Goal: Task Accomplishment & Management: Use online tool/utility

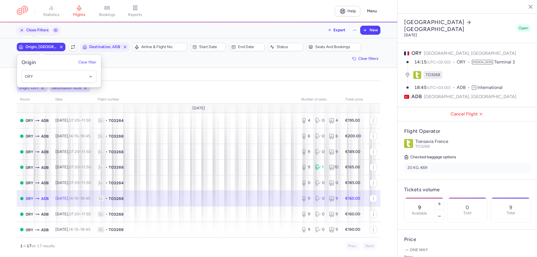
select select "days"
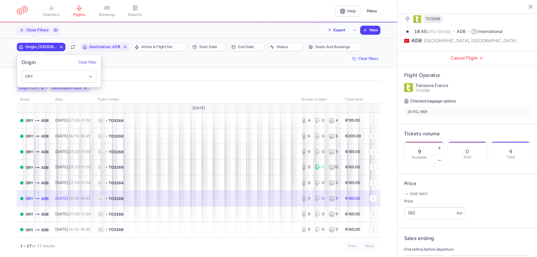
drag, startPoint x: 143, startPoint y: 66, endPoint x: 134, endPoint y: 64, distance: 9.4
click at [142, 65] on div "Filters (2) – 17 results Origin, ORY Include return Destination, ADB Airline & …" at bounding box center [198, 52] width 397 height 29
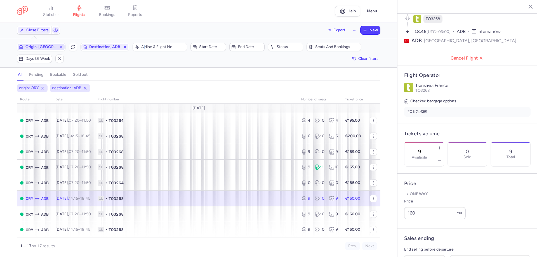
click at [50, 45] on span "Origin, ORY" at bounding box center [40, 47] width 31 height 4
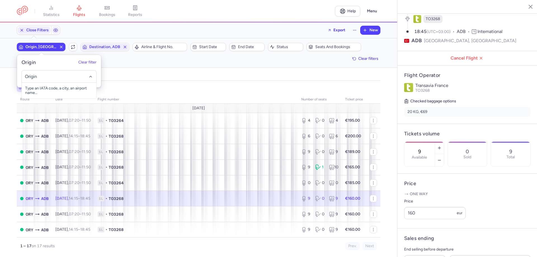
click at [48, 74] on input "-searchbox" at bounding box center [59, 77] width 69 height 6
click at [63, 86] on span "Antalya, Antalya, Turkey AYT" at bounding box center [59, 93] width 74 height 20
type input "AYT"
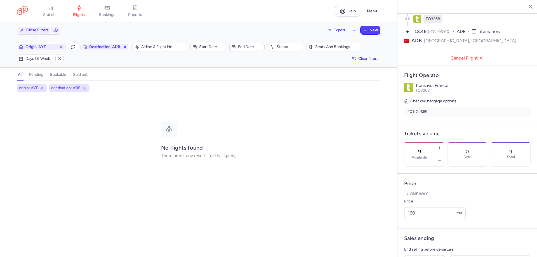
click at [112, 51] on div "Origin, AYT Include return Destination, ADB" at bounding box center [73, 47] width 116 height 12
click at [112, 51] on button "Destination, ADB" at bounding box center [105, 47] width 49 height 8
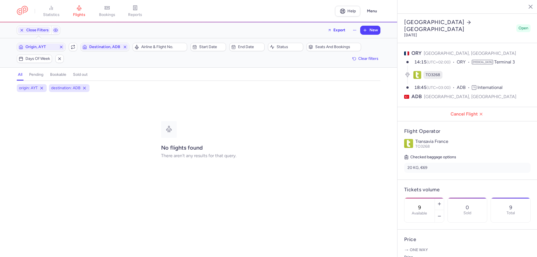
select select "days"
click at [99, 50] on span "Destination, ADB" at bounding box center [104, 47] width 47 height 7
click at [99, 76] on input "-searchbox" at bounding box center [123, 77] width 69 height 6
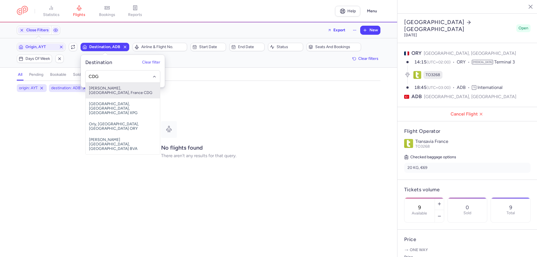
click at [115, 89] on span "[PERSON_NAME], [GEOGRAPHIC_DATA], France CDG" at bounding box center [123, 91] width 74 height 16
type input "CDG"
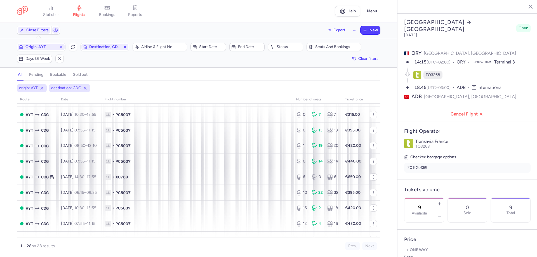
scroll to position [168, 0]
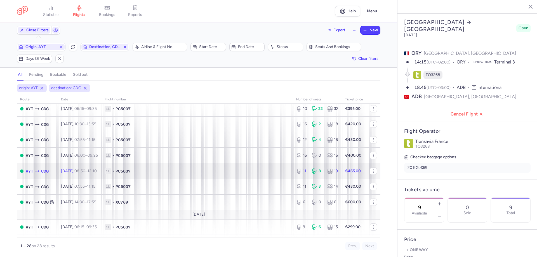
click at [201, 172] on span "1L • PC5037" at bounding box center [197, 171] width 185 height 6
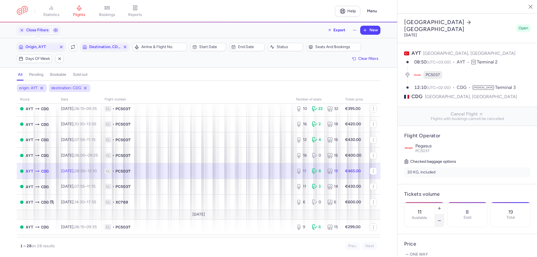
drag, startPoint x: 456, startPoint y: 198, endPoint x: 454, endPoint y: 205, distance: 7.3
click at [442, 218] on icon "button" at bounding box center [439, 220] width 4 height 4
type input "10"
click at [415, 254] on footer "Save changes" at bounding box center [467, 246] width 140 height 22
click at [414, 244] on span "Save changes" at bounding box center [423, 246] width 28 height 5
